Goal: Information Seeking & Learning: Find specific fact

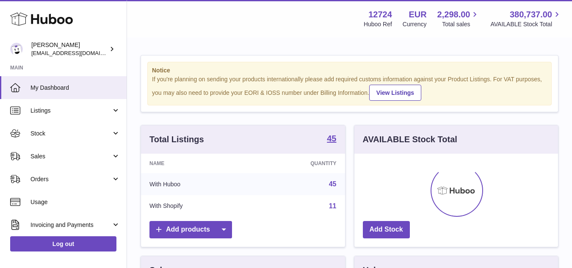
scroll to position [423041, 422969]
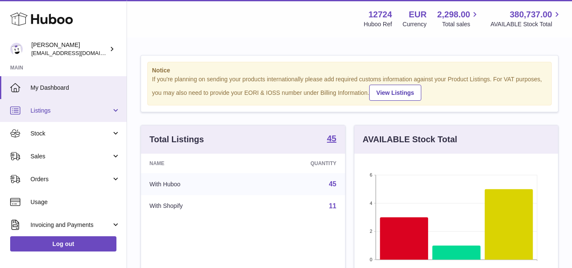
click at [48, 112] on span "Listings" at bounding box center [70, 111] width 81 height 8
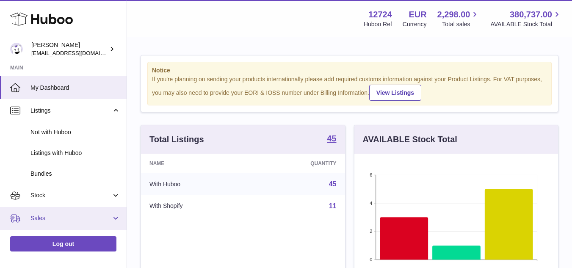
click at [46, 213] on link "Sales" at bounding box center [63, 218] width 127 height 23
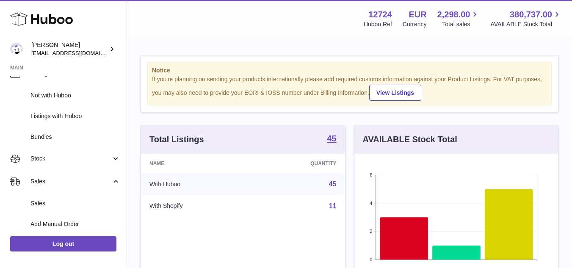
scroll to position [85, 0]
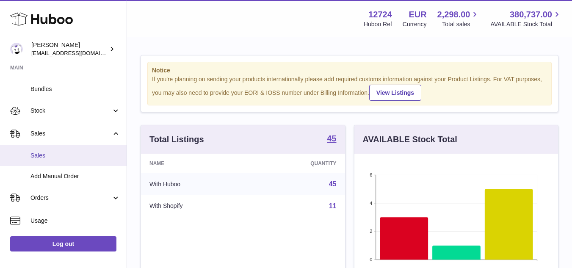
click at [44, 157] on span "Sales" at bounding box center [75, 155] width 90 height 8
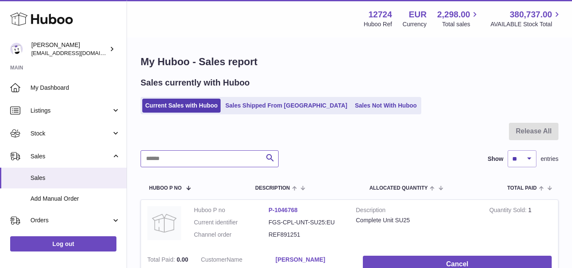
click at [206, 161] on input "text" at bounding box center [209, 158] width 138 height 17
paste input "*****"
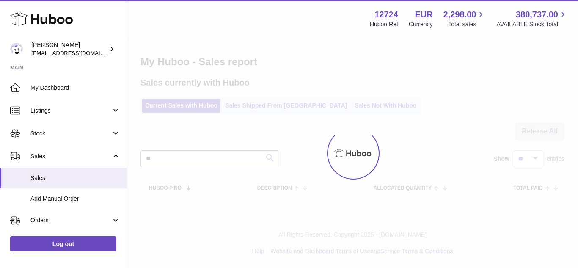
type input "*"
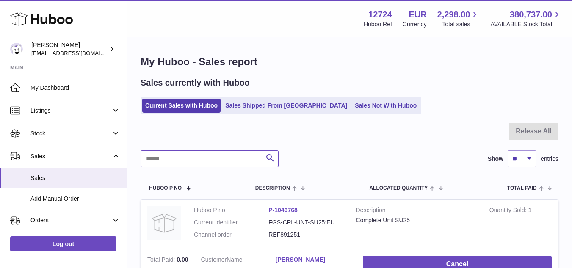
paste input "*********"
type input "*********"
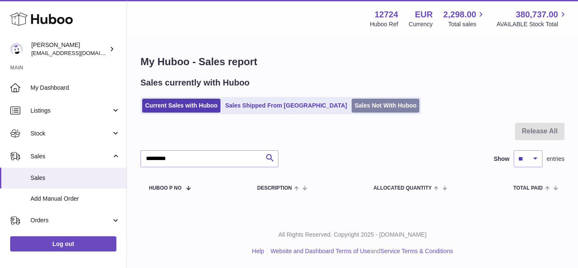
click at [355, 105] on link "Sales Not With Huboo" at bounding box center [386, 106] width 68 height 14
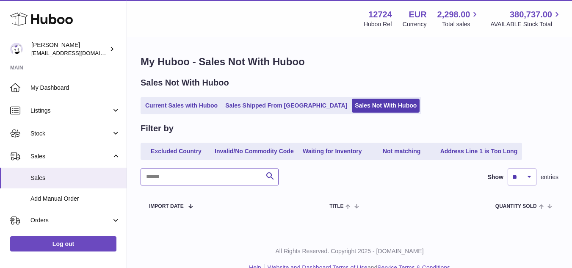
click at [198, 171] on input "text" at bounding box center [209, 176] width 138 height 17
paste input "*********"
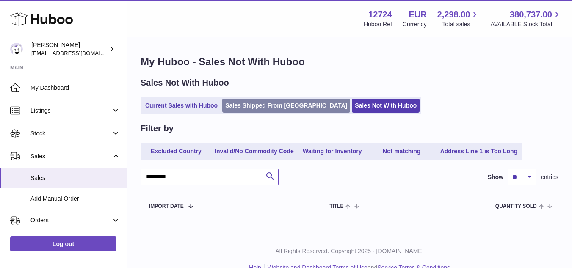
type input "*********"
click at [269, 102] on link "Sales Shipped From [GEOGRAPHIC_DATA]" at bounding box center [286, 106] width 128 height 14
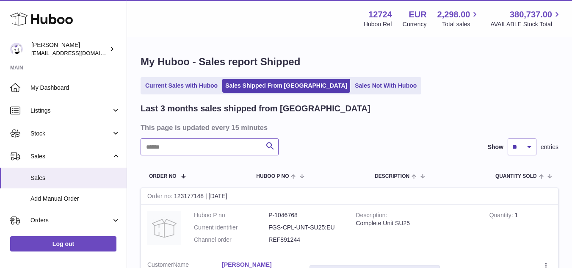
click at [224, 143] on input "text" at bounding box center [209, 146] width 138 height 17
paste input "*********"
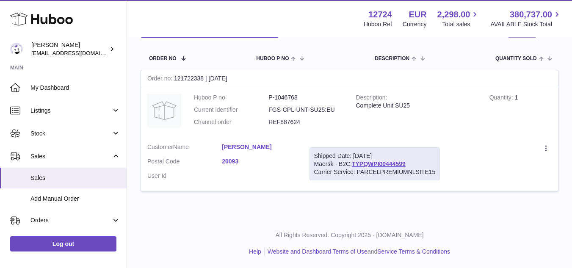
scroll to position [118, 0]
click at [247, 147] on link "Dalia Croce" at bounding box center [259, 147] width 74 height 8
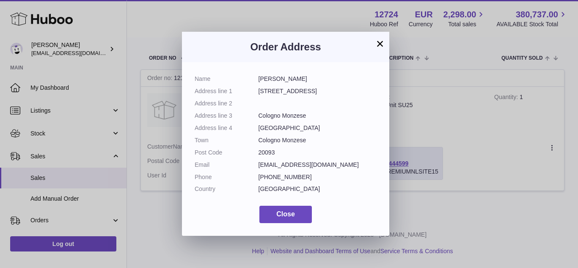
click at [376, 45] on button "×" at bounding box center [380, 44] width 10 height 10
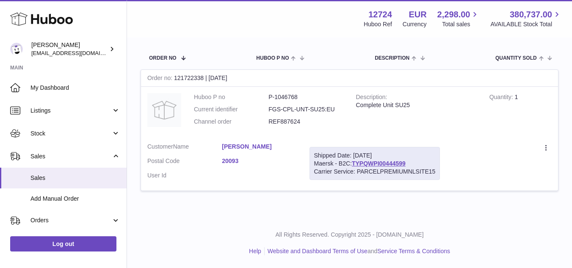
click at [242, 146] on link "Dalia Croce" at bounding box center [259, 147] width 74 height 8
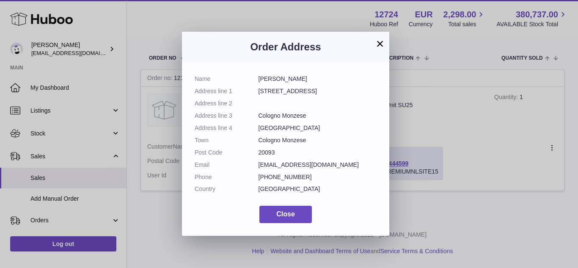
drag, startPoint x: 257, startPoint y: 80, endPoint x: 295, endPoint y: 80, distance: 37.7
click at [295, 80] on dl "Name Dalia Croce Address line 1 Via repubblica 43 Address line 2 Address line 3…" at bounding box center [286, 136] width 182 height 122
copy dl "Dalia Croce"
click at [269, 150] on dd "20093" at bounding box center [318, 153] width 118 height 8
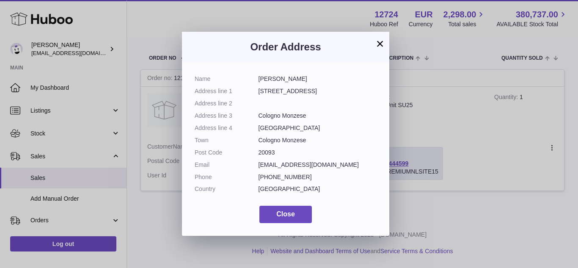
copy dd "20093"
click at [292, 91] on dd "Via repubblica 43" at bounding box center [318, 91] width 118 height 8
copy dl "Via repubblica 43"
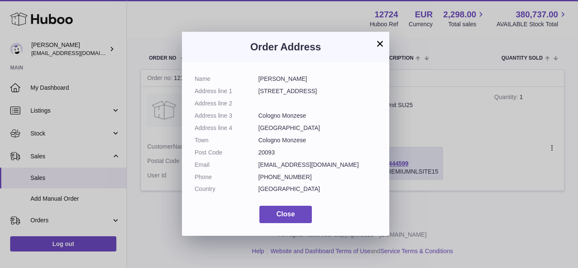
click at [264, 127] on dd "Milano" at bounding box center [318, 128] width 118 height 8
click at [268, 127] on dd "Milano" at bounding box center [318, 128] width 118 height 8
copy dd "Milano"
drag, startPoint x: 283, startPoint y: 116, endPoint x: 316, endPoint y: 116, distance: 33.0
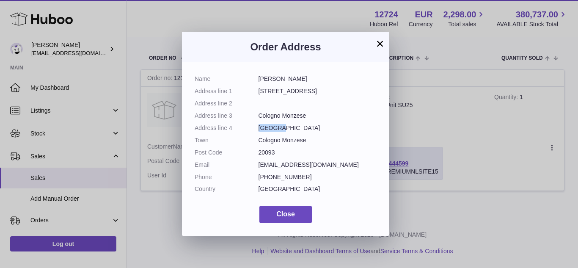
click at [316, 116] on dl "Name Dalia Croce Address line 1 Via repubblica 43 Address line 2 Address line 3…" at bounding box center [286, 136] width 182 height 122
copy dl "Cologno Monzese"
drag, startPoint x: 270, startPoint y: 175, endPoint x: 305, endPoint y: 175, distance: 34.7
click at [305, 175] on dd "+393337770439" at bounding box center [318, 177] width 118 height 8
copy dd "3337770439"
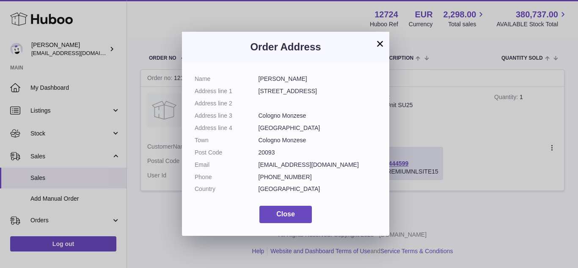
click at [289, 162] on dd "daliacroce@live.it" at bounding box center [318, 165] width 118 height 8
copy dl "daliacroce@live.it"
click at [385, 40] on div "Order Address" at bounding box center [285, 47] width 207 height 30
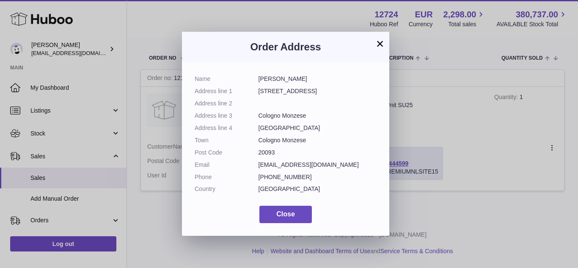
click at [381, 43] on button "×" at bounding box center [380, 44] width 10 height 10
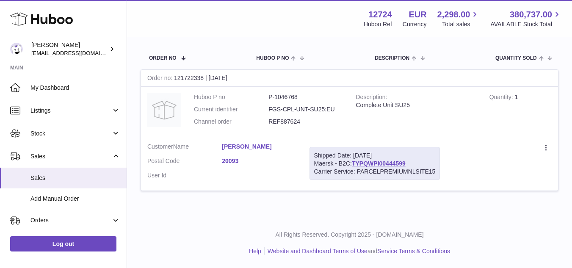
scroll to position [0, 0]
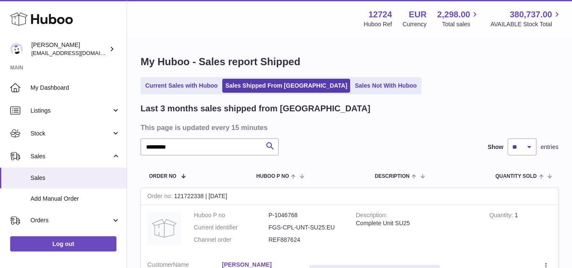
click at [201, 138] on div "Last 3 months sales shipped from Huboo This page is updated every 15 minutes **…" at bounding box center [349, 211] width 418 height 216
click at [204, 151] on input "*********" at bounding box center [209, 146] width 138 height 17
paste input "text"
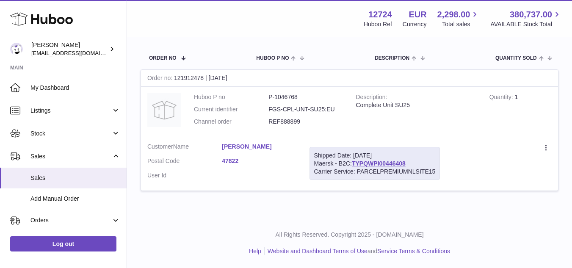
click at [259, 148] on link "Michelangelo Ferrini" at bounding box center [259, 147] width 74 height 8
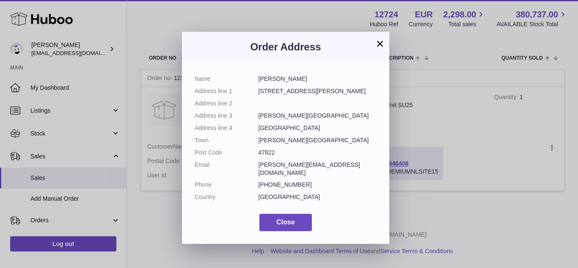
drag, startPoint x: 259, startPoint y: 79, endPoint x: 321, endPoint y: 80, distance: 62.6
click at [321, 80] on dd "Michelangelo Ferrini" at bounding box center [318, 79] width 118 height 8
copy dd "Michelangelo Ferrini"
click at [270, 151] on dd "47822" at bounding box center [318, 153] width 118 height 8
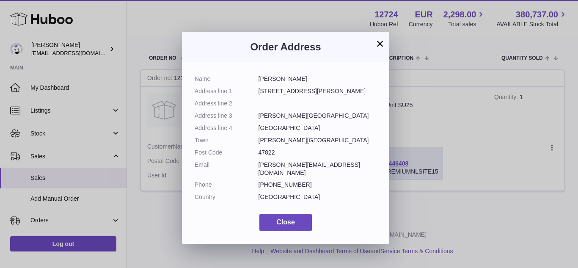
copy dd "47822"
click at [266, 129] on dd "Rimini" at bounding box center [318, 128] width 118 height 8
copy dd "Rimini"
drag, startPoint x: 257, startPoint y: 91, endPoint x: 339, endPoint y: 91, distance: 81.2
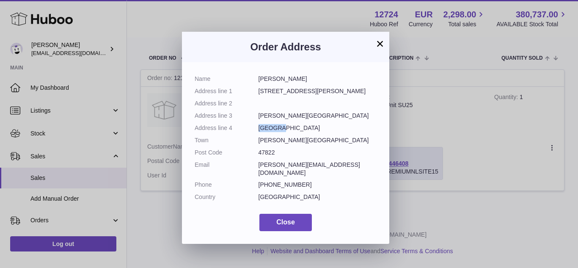
click at [339, 91] on dl "Name Michelangelo Ferrini Address line 1 Via Palmiro Togliatti 42 Address line …" at bounding box center [286, 140] width 182 height 130
click at [303, 109] on dl "Name Michelangelo Ferrini Address line 1 Via Palmiro Togliatti 42 Address line …" at bounding box center [286, 140] width 182 height 130
click at [305, 120] on dl "Name Michelangelo Ferrini Address line 1 Via Palmiro Togliatti 42 Address line …" at bounding box center [286, 140] width 182 height 130
drag, startPoint x: 258, startPoint y: 113, endPoint x: 341, endPoint y: 118, distance: 83.1
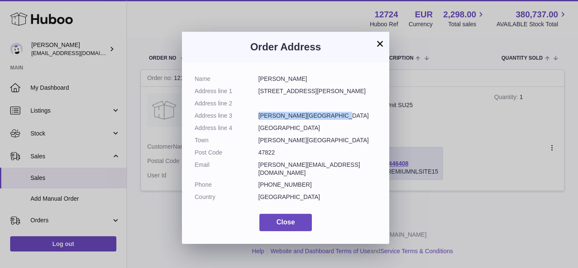
click at [341, 118] on dd "Santarcangelo di Romagna" at bounding box center [318, 116] width 118 height 8
drag, startPoint x: 270, startPoint y: 178, endPoint x: 311, endPoint y: 179, distance: 41.1
click at [311, 181] on dd "+393460894724" at bounding box center [318, 185] width 118 height 8
click at [271, 157] on dl "Name Michelangelo Ferrini Address line 1 Via Palmiro Togliatti 42 Address line …" at bounding box center [286, 140] width 182 height 130
drag, startPoint x: 252, startPoint y: 164, endPoint x: 344, endPoint y: 169, distance: 92.4
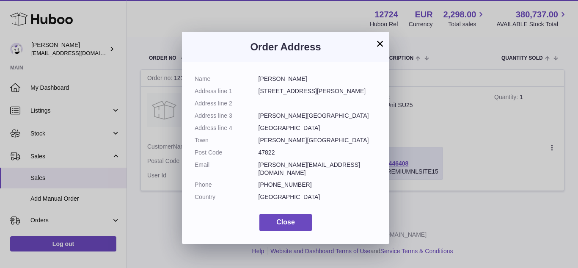
click at [344, 169] on dl "Name Michelangelo Ferrini Address line 1 Via Palmiro Togliatti 42 Address line …" at bounding box center [286, 140] width 182 height 130
click at [380, 41] on button "×" at bounding box center [380, 44] width 10 height 10
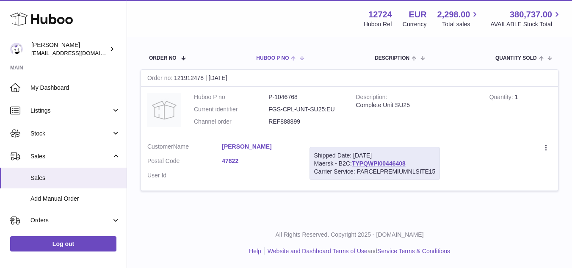
scroll to position [0, 0]
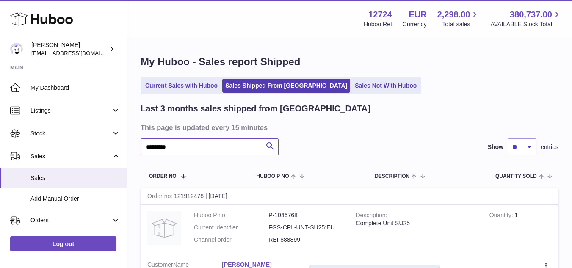
click at [229, 148] on input "*********" at bounding box center [209, 146] width 138 height 17
paste input "text"
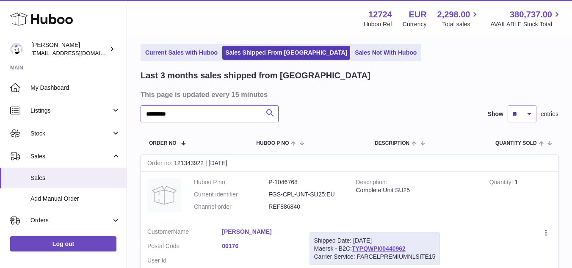
scroll to position [85, 0]
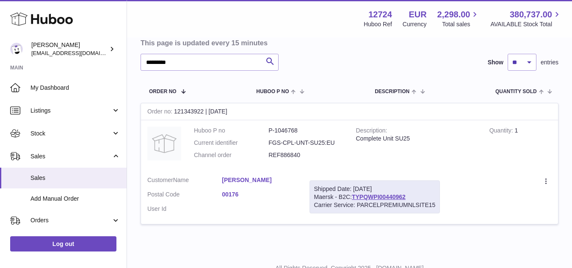
click at [265, 182] on link "Giancarlo Loquenzi" at bounding box center [259, 180] width 74 height 8
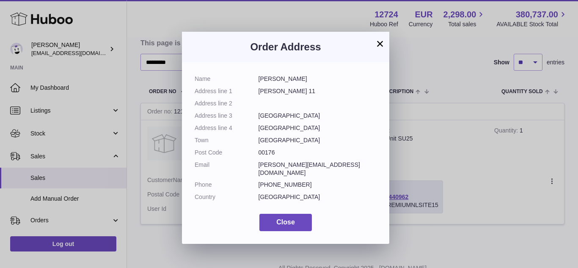
drag, startPoint x: 258, startPoint y: 80, endPoint x: 319, endPoint y: 80, distance: 61.4
click at [319, 80] on dd "Giancarlo Loquenzi" at bounding box center [318, 79] width 118 height 8
click at [265, 154] on dd "00176" at bounding box center [318, 153] width 118 height 8
click at [270, 136] on dd "Roma" at bounding box center [318, 140] width 118 height 8
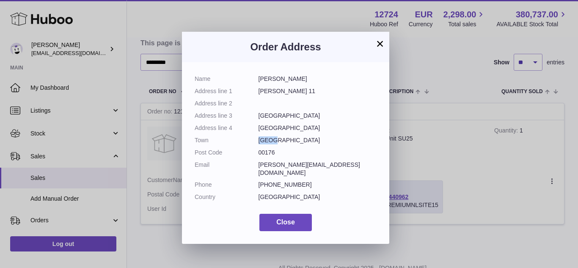
click at [270, 136] on dd "Roma" at bounding box center [318, 140] width 118 height 8
click at [286, 89] on dd "Cosmo Egiziano 11" at bounding box center [318, 91] width 118 height 8
click at [278, 165] on dd "giancarlo.loquenzi@rai.it" at bounding box center [318, 169] width 118 height 16
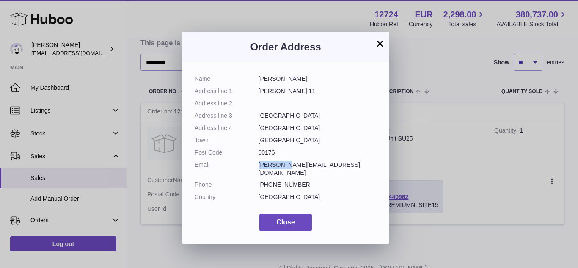
click at [278, 165] on dd "giancarlo.loquenzi@rai.it" at bounding box center [318, 169] width 118 height 16
click at [279, 129] on dd "Roma" at bounding box center [318, 128] width 118 height 8
drag, startPoint x: 270, startPoint y: 177, endPoint x: 304, endPoint y: 177, distance: 33.4
click at [304, 181] on dd "+393351322593" at bounding box center [318, 185] width 118 height 8
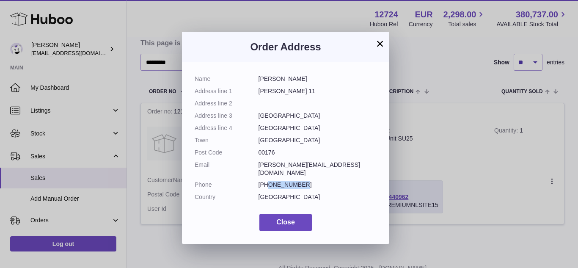
click at [376, 43] on button "×" at bounding box center [380, 44] width 10 height 10
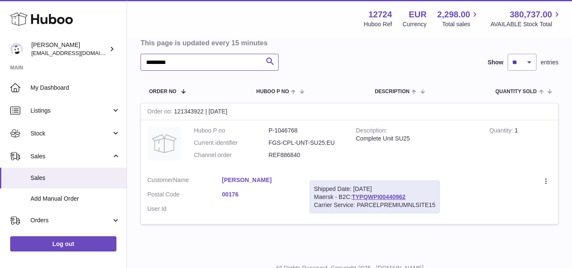
click at [234, 61] on input "*********" at bounding box center [209, 62] width 138 height 17
paste input "text"
type input "*********"
click at [277, 177] on link "Valentina BAUSANO" at bounding box center [259, 180] width 74 height 8
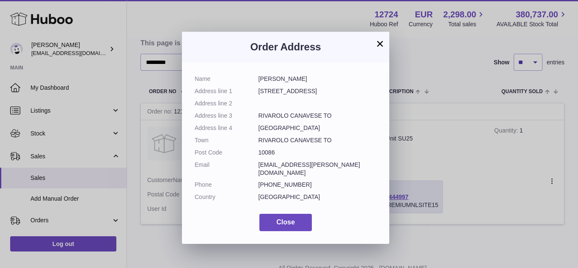
drag, startPoint x: 257, startPoint y: 79, endPoint x: 317, endPoint y: 77, distance: 59.7
click at [317, 77] on dl "Name Valentina BAUSANO Address line 1 CORSO INDIPENDENZA 111 Address line 2 Add…" at bounding box center [286, 140] width 182 height 130
click at [266, 153] on dd "10086" at bounding box center [318, 153] width 118 height 8
drag, startPoint x: 256, startPoint y: 128, endPoint x: 279, endPoint y: 129, distance: 22.9
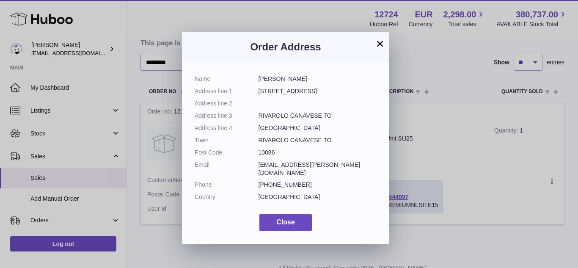
click at [279, 129] on dl "Name Valentina BAUSANO Address line 1 CORSO INDIPENDENZA 111 Address line 2 Add…" at bounding box center [286, 140] width 182 height 130
drag, startPoint x: 256, startPoint y: 91, endPoint x: 329, endPoint y: 96, distance: 73.4
click at [329, 96] on dl "Name Valentina BAUSANO Address line 1 CORSO INDIPENDENZA 111 Address line 2 Add…" at bounding box center [286, 140] width 182 height 130
drag, startPoint x: 257, startPoint y: 116, endPoint x: 294, endPoint y: 118, distance: 36.5
click at [294, 118] on dl "Name Valentina BAUSANO Address line 1 CORSO INDIPENDENZA 111 Address line 2 Add…" at bounding box center [286, 140] width 182 height 130
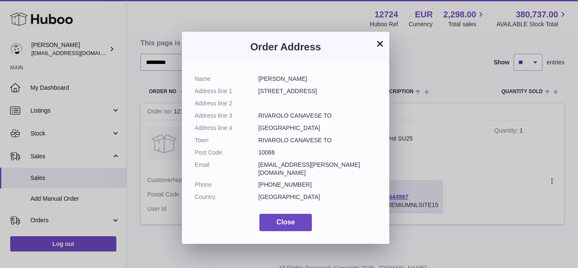
click at [273, 127] on dd "Torino" at bounding box center [318, 128] width 118 height 8
drag, startPoint x: 270, startPoint y: 179, endPoint x: 305, endPoint y: 178, distance: 34.7
click at [305, 181] on dd "+393356821889" at bounding box center [318, 185] width 118 height 8
drag, startPoint x: 252, startPoint y: 163, endPoint x: 312, endPoint y: 166, distance: 60.2
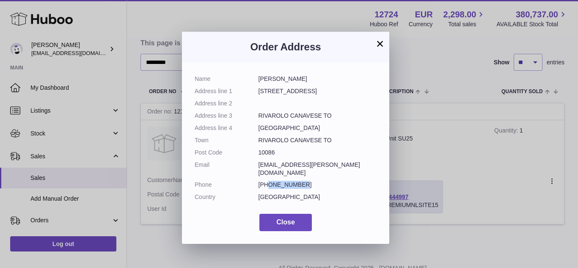
click at [312, 166] on dl "Name Valentina BAUSANO Address line 1 CORSO INDIPENDENZA 111 Address line 2 Add…" at bounding box center [286, 140] width 182 height 130
click at [383, 43] on button "×" at bounding box center [380, 44] width 10 height 10
